Goal: Task Accomplishment & Management: Manage account settings

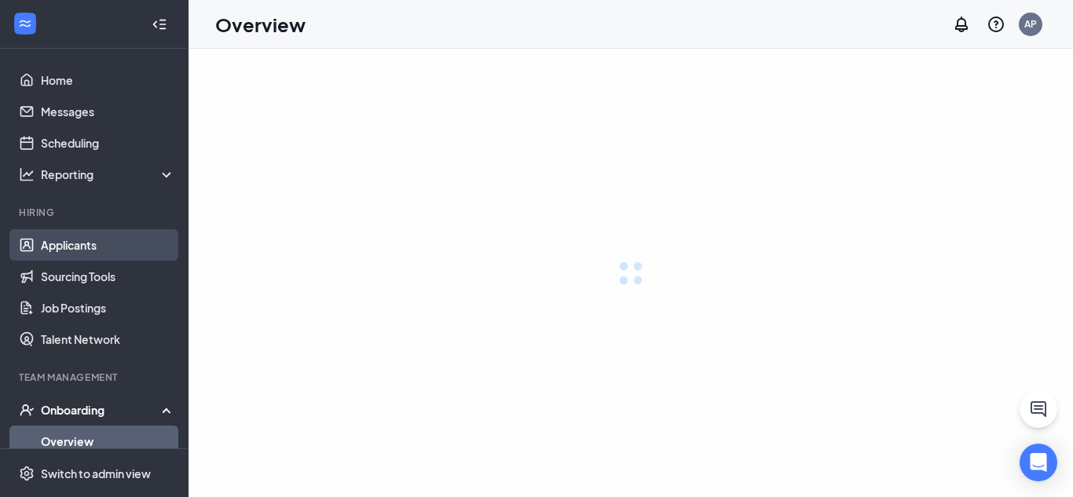
click at [97, 239] on link "Applicants" at bounding box center [108, 244] width 134 height 31
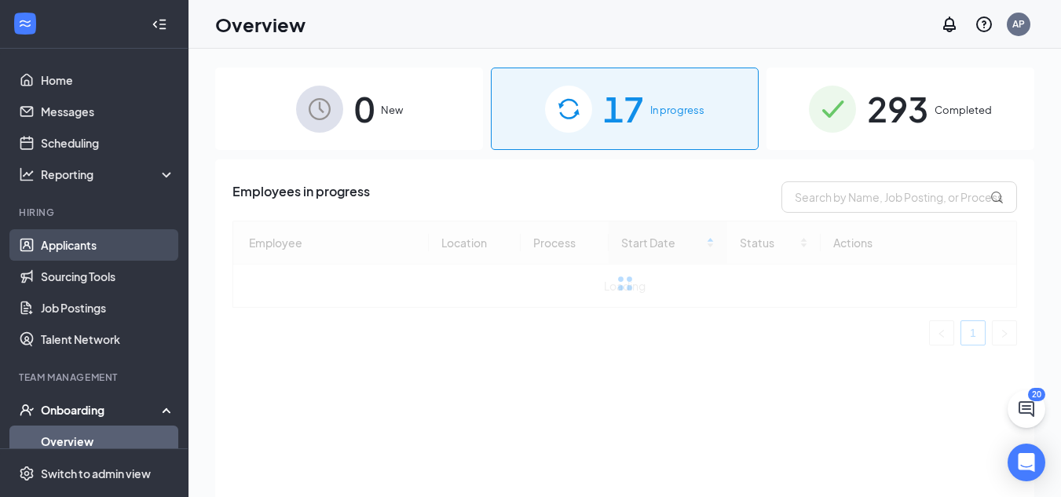
click at [112, 247] on link "Applicants" at bounding box center [108, 244] width 134 height 31
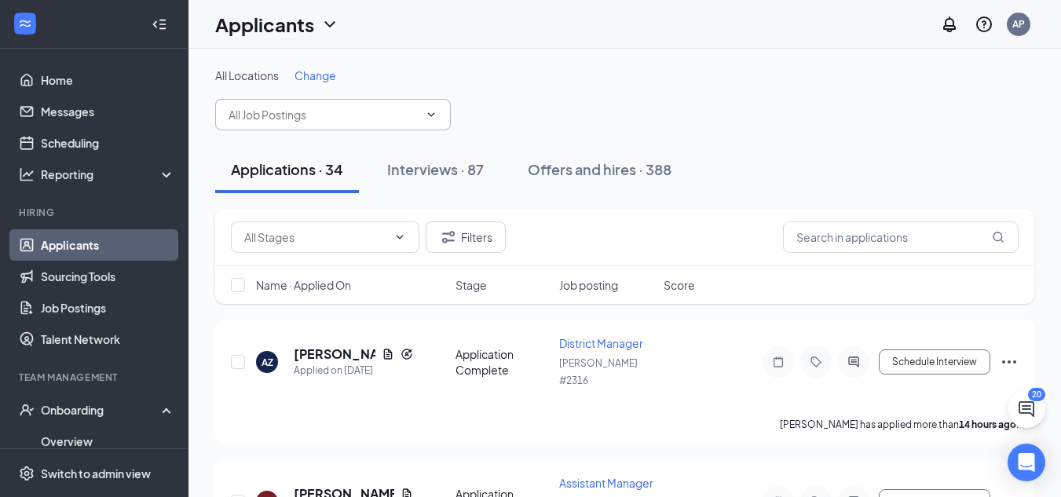
click at [349, 111] on input "text" at bounding box center [324, 114] width 190 height 17
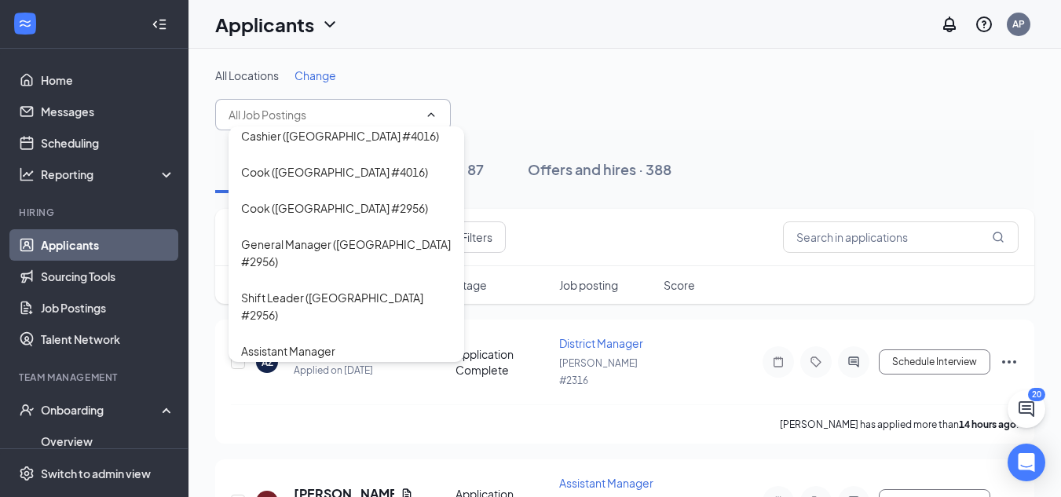
scroll to position [2058, 0]
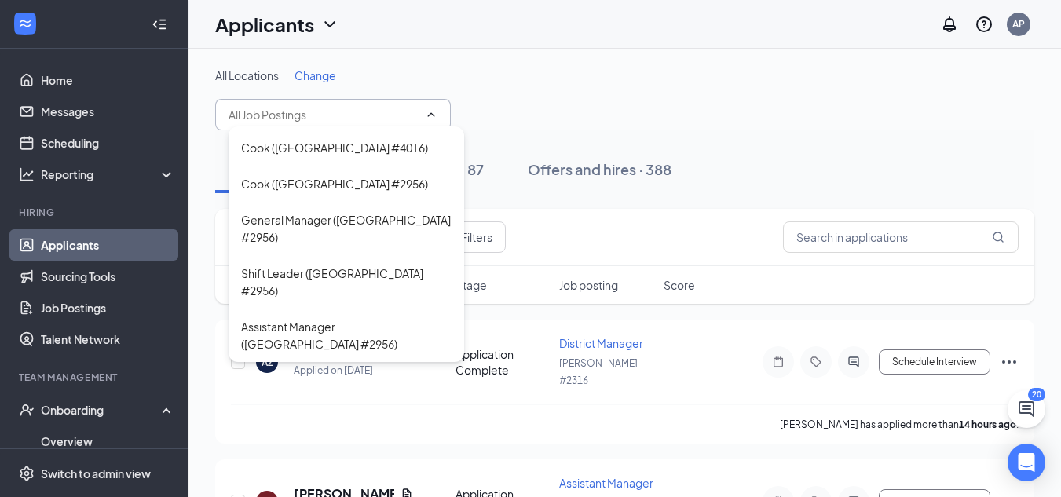
type input "Cook ([GEOGRAPHIC_DATA] #2785)"
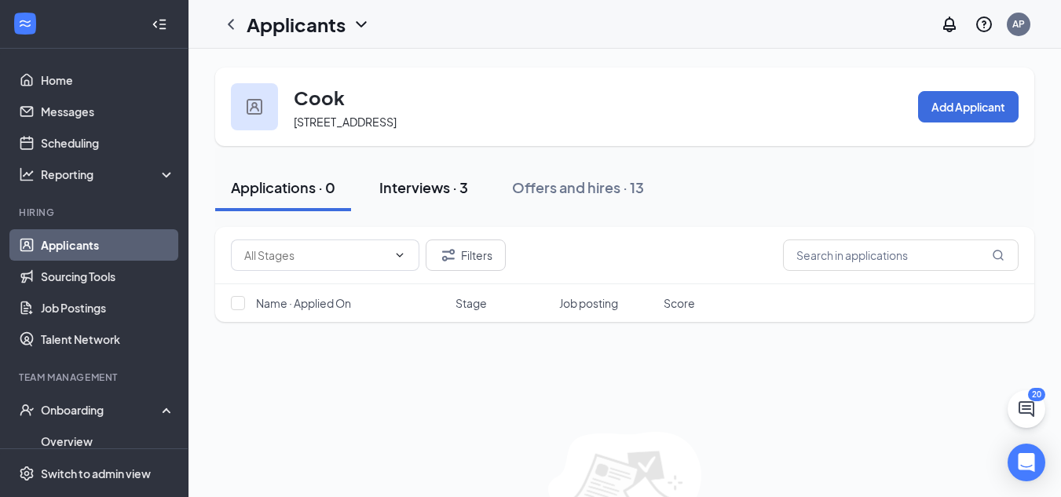
click at [418, 192] on div "Interviews · 3" at bounding box center [423, 187] width 89 height 20
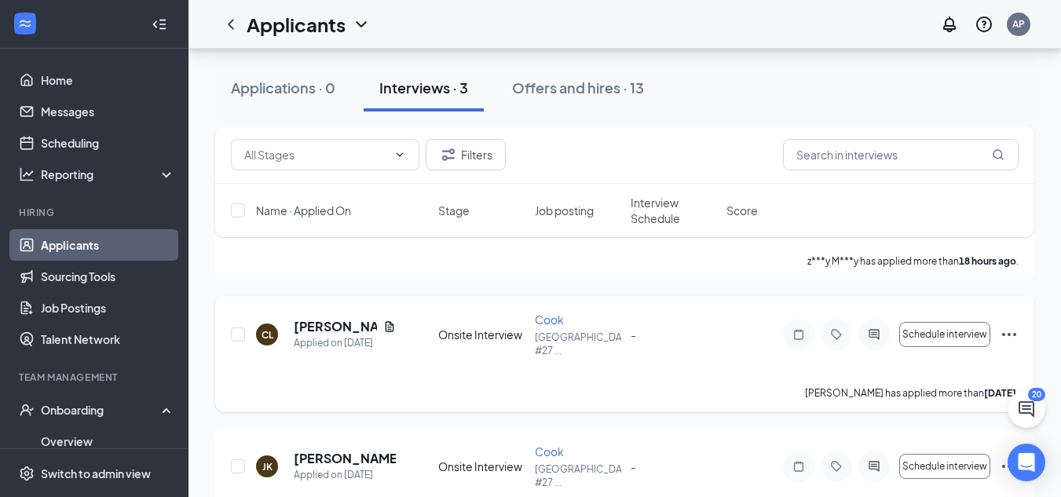
scroll to position [186, 0]
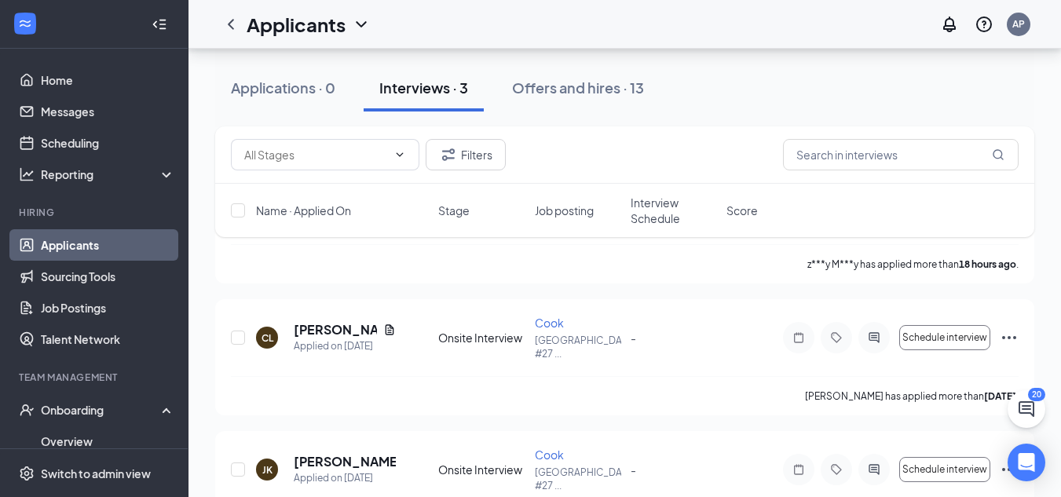
click at [138, 236] on link "Applicants" at bounding box center [108, 244] width 134 height 31
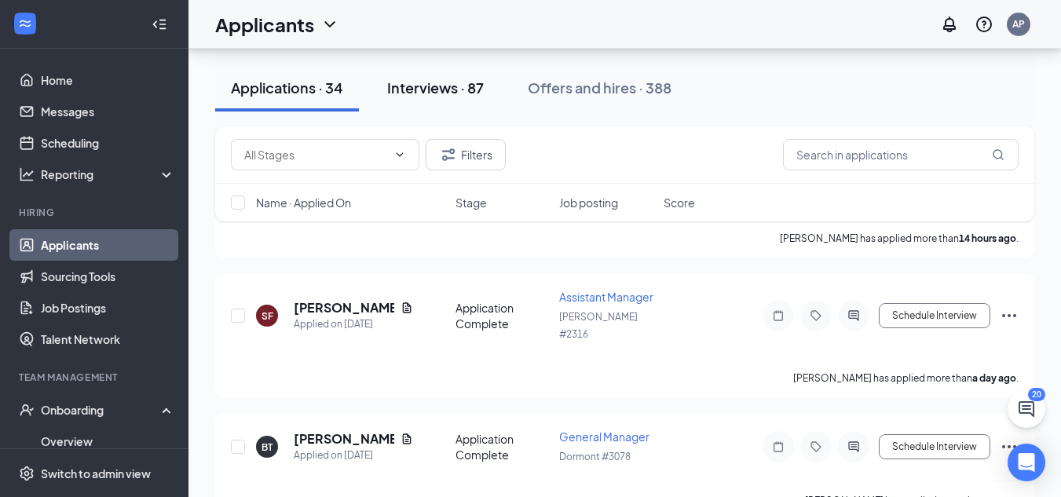
click at [451, 93] on div "Interviews · 87" at bounding box center [435, 88] width 97 height 20
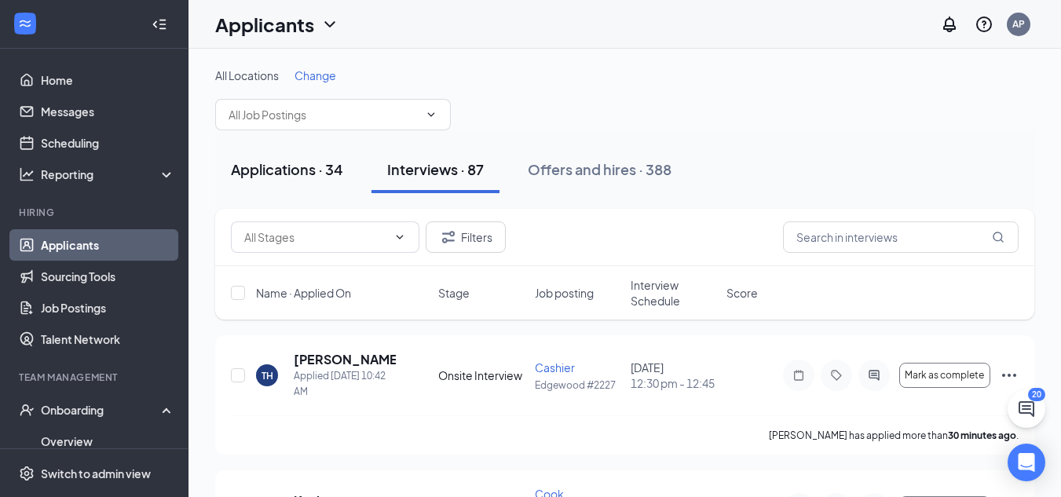
click at [307, 167] on div "Applications · 34" at bounding box center [287, 169] width 112 height 20
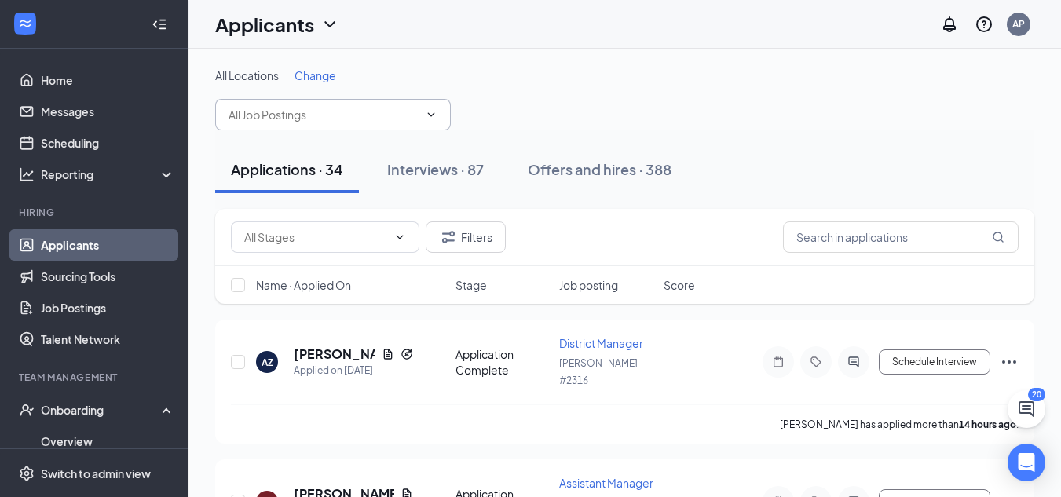
click at [321, 116] on input "text" at bounding box center [324, 114] width 190 height 17
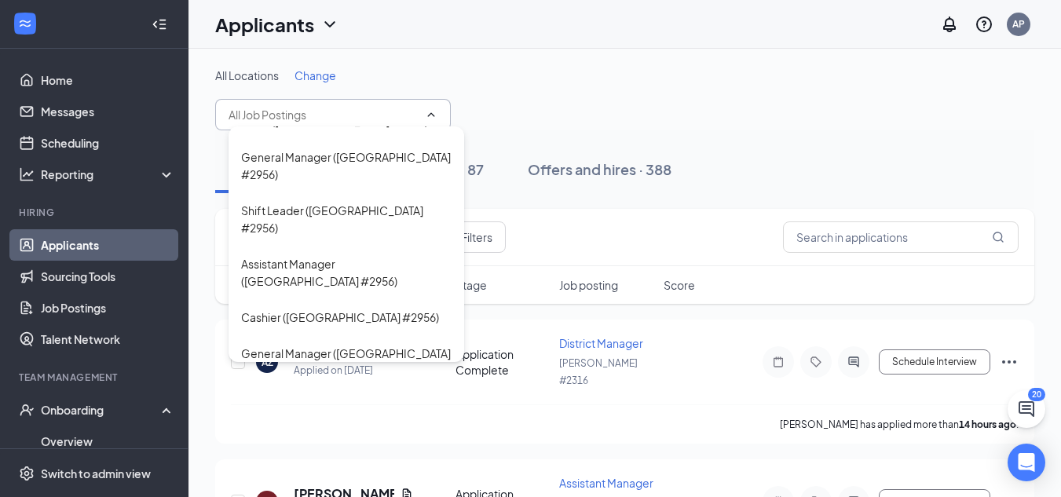
scroll to position [2126, 0]
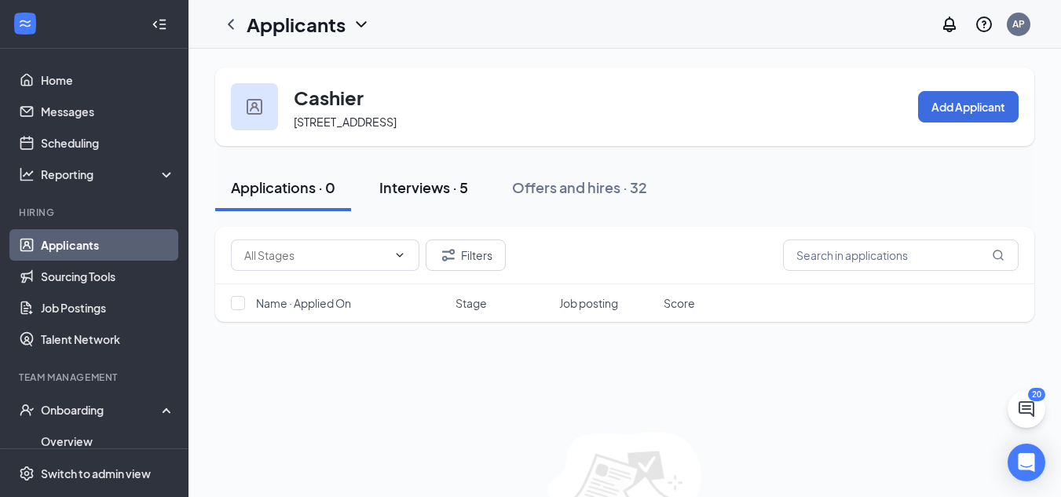
click at [419, 197] on div "Interviews · 5" at bounding box center [423, 187] width 89 height 20
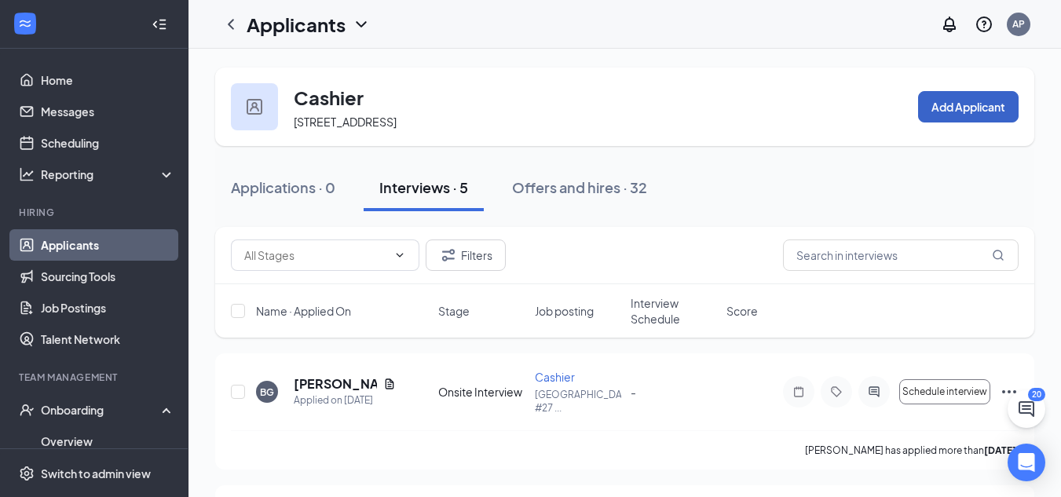
click at [948, 112] on button "Add Applicant" at bounding box center [968, 106] width 101 height 31
